Goal: Information Seeking & Learning: Learn about a topic

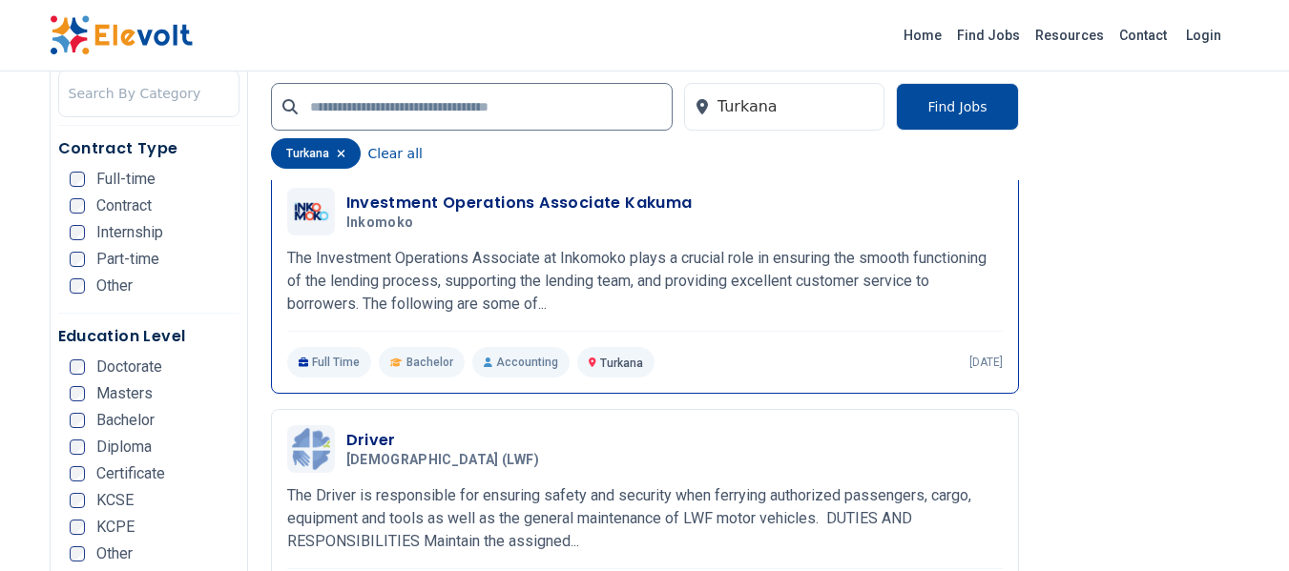
scroll to position [1145, 0]
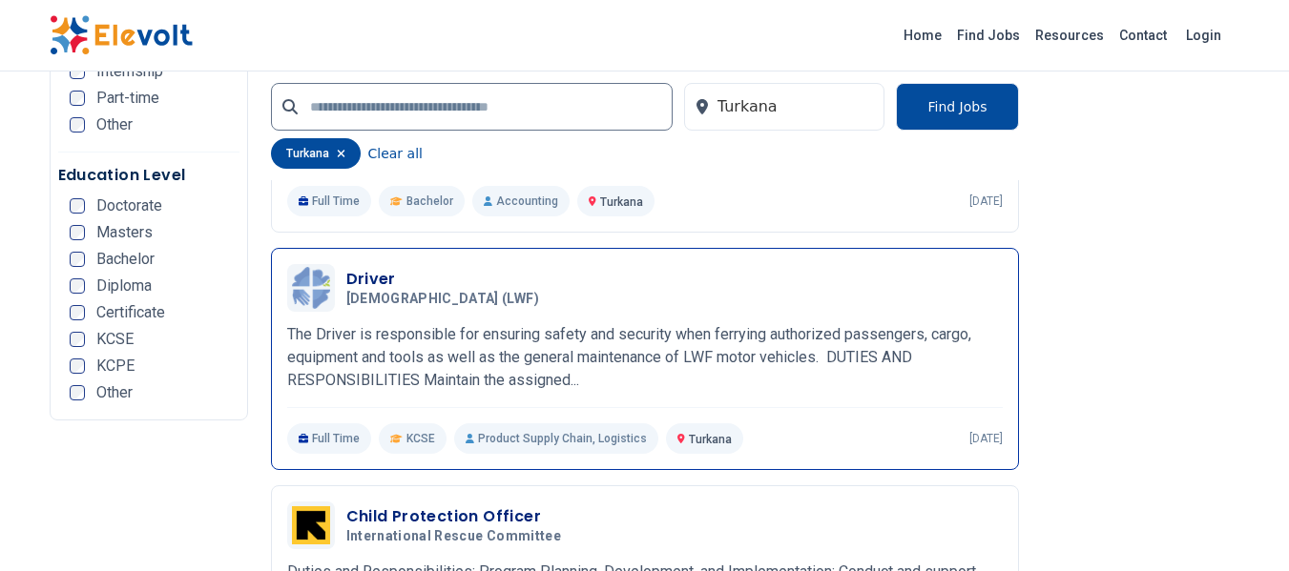
click at [472, 355] on p "The Driver is responsible for ensuring safety and security when ferrying author…" at bounding box center [644, 357] width 715 height 69
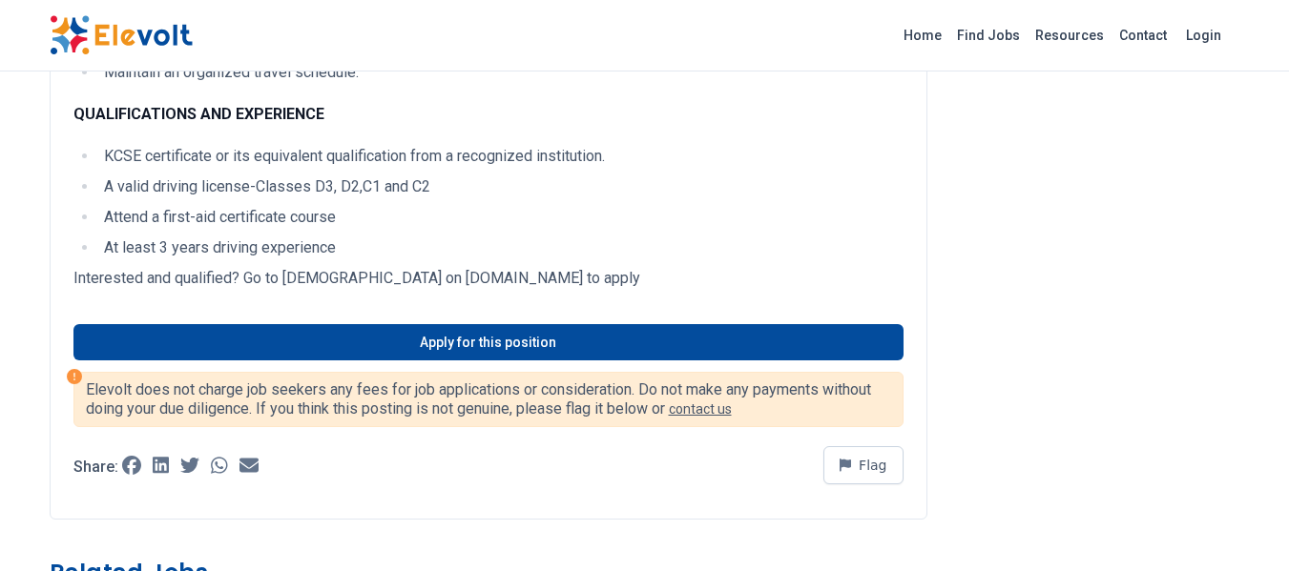
scroll to position [763, 0]
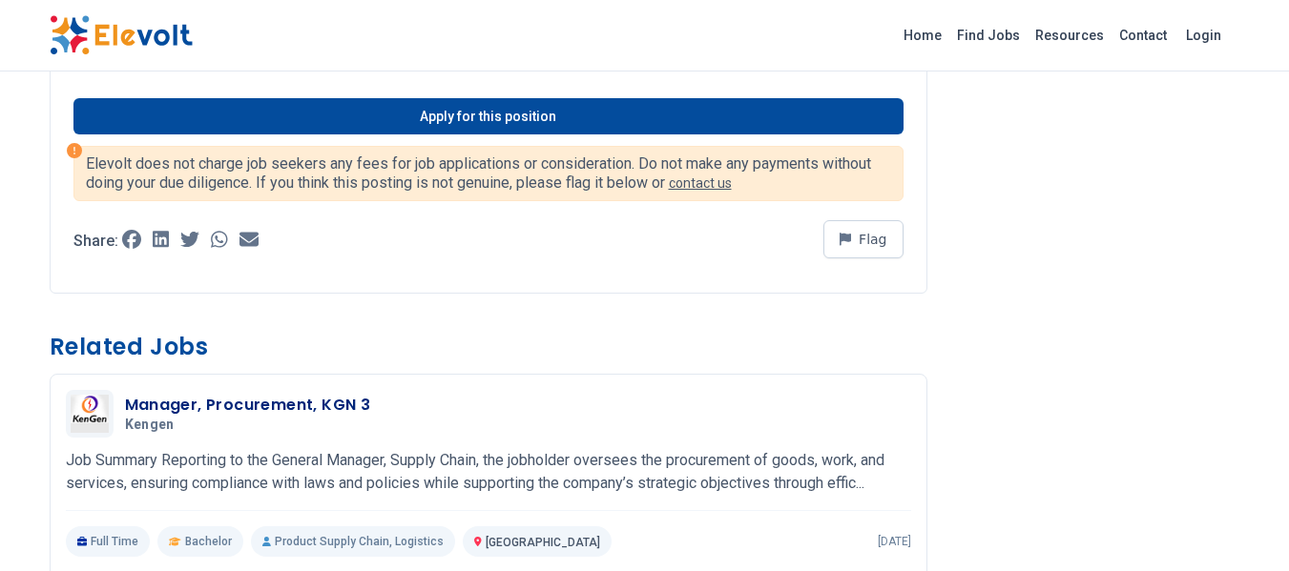
click at [118, 181] on p "Elevolt does not charge job seekers any fees for job applications or considerat…" at bounding box center [488, 174] width 805 height 38
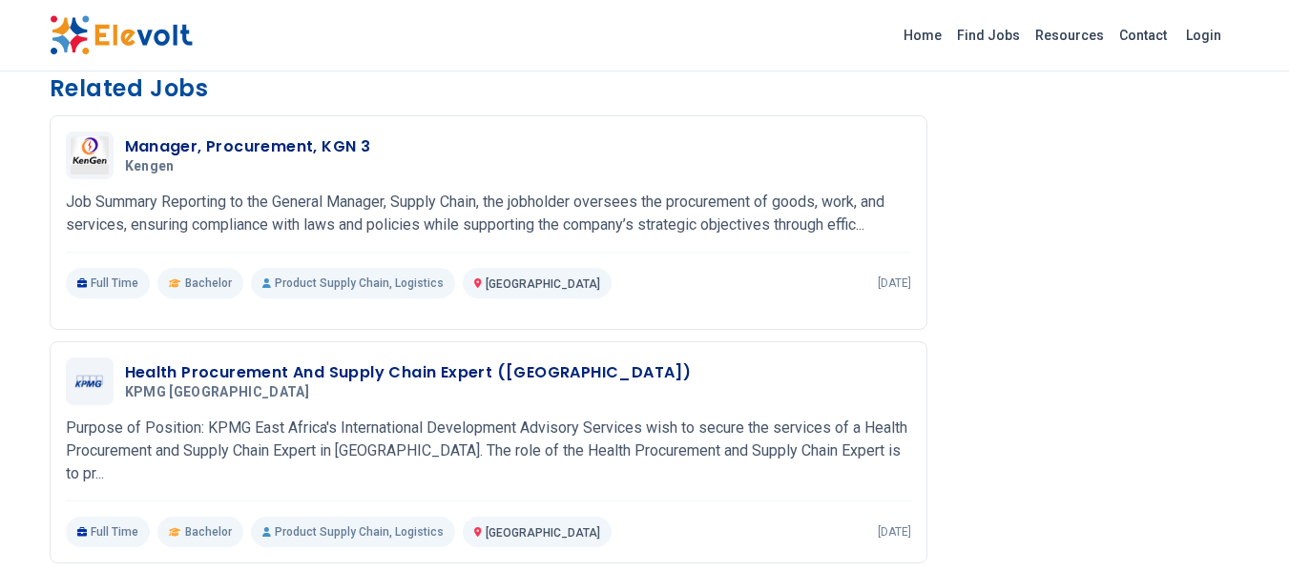
scroll to position [1145, 0]
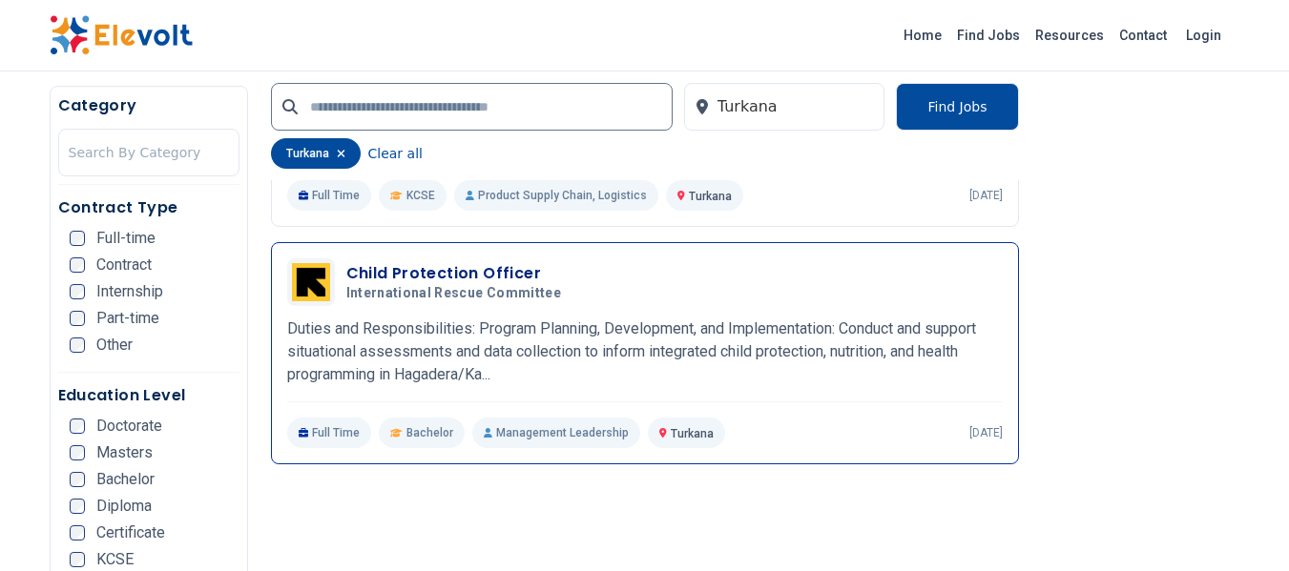
scroll to position [1431, 0]
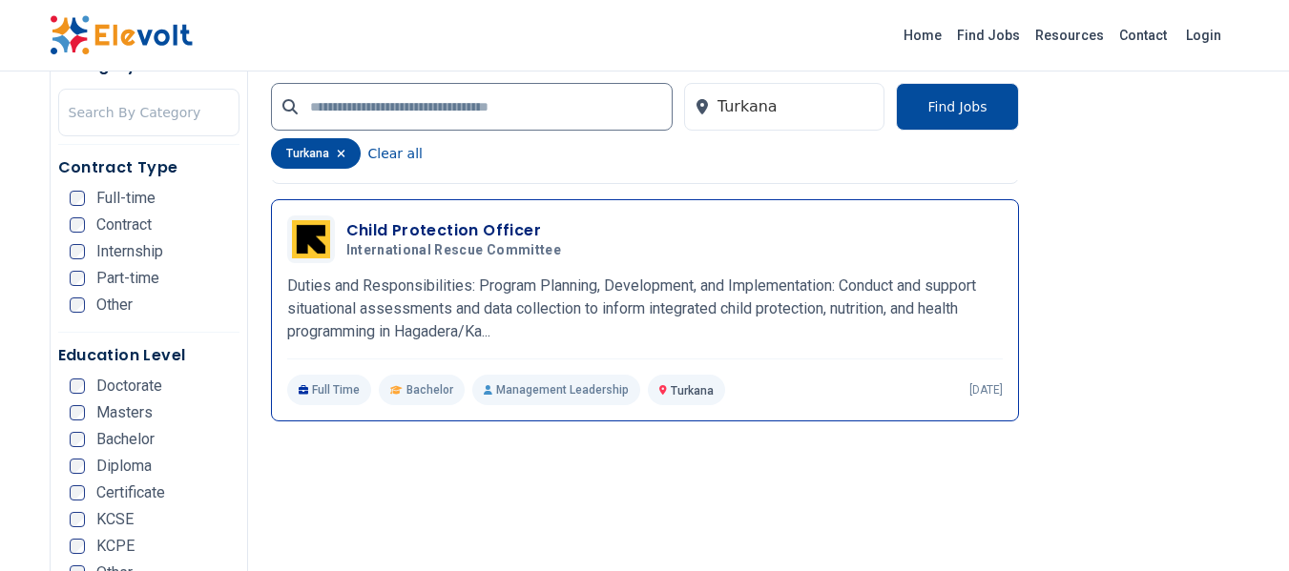
click at [465, 309] on p "Duties and Responsibilities: Program Planning, Development, and Implementation:…" at bounding box center [644, 309] width 715 height 69
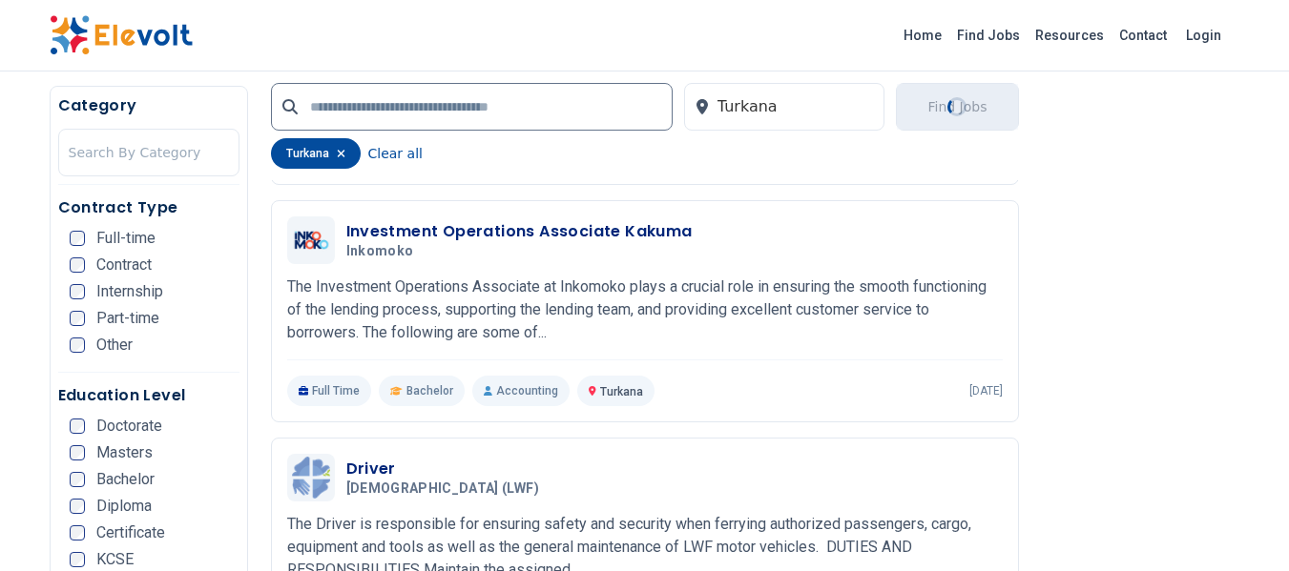
scroll to position [1049, 0]
